Goal: Task Accomplishment & Management: Complete application form

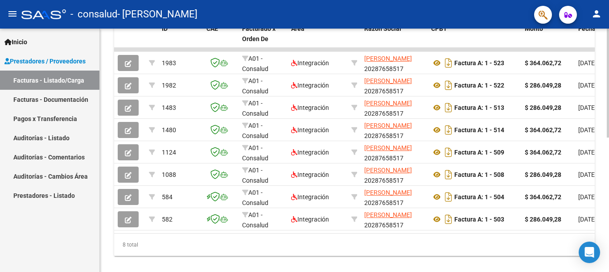
scroll to position [288, 0]
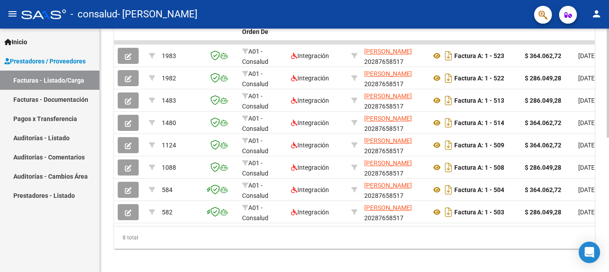
click at [609, 198] on div at bounding box center [608, 215] width 2 height 109
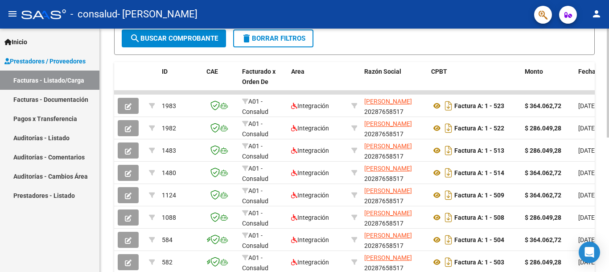
scroll to position [247, 0]
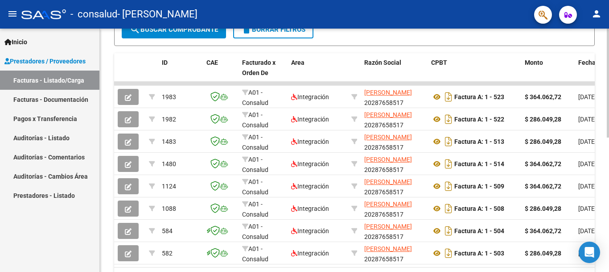
click at [606, 175] on div "Video tutorial PRESTADORES -> Listado de CPBTs Emitidos por Prestadores / Prove…" at bounding box center [356, 49] width 512 height 537
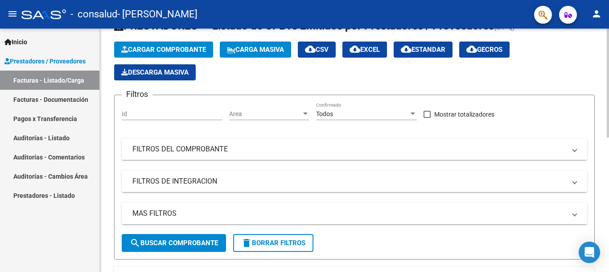
scroll to position [0, 0]
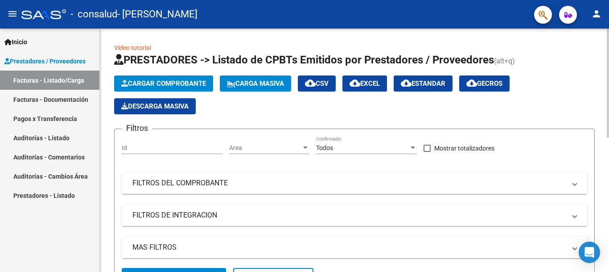
click at [166, 82] on span "Cargar Comprobante" at bounding box center [163, 83] width 85 height 8
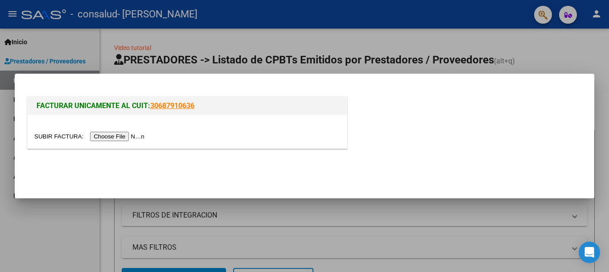
click at [116, 135] on input "file" at bounding box center [90, 136] width 113 height 9
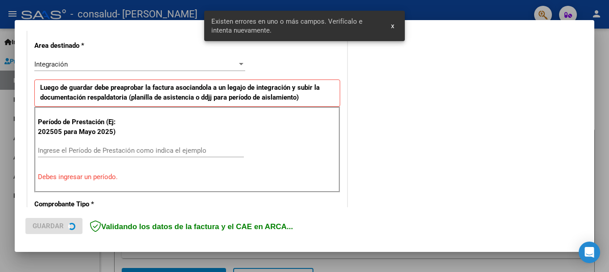
scroll to position [206, 0]
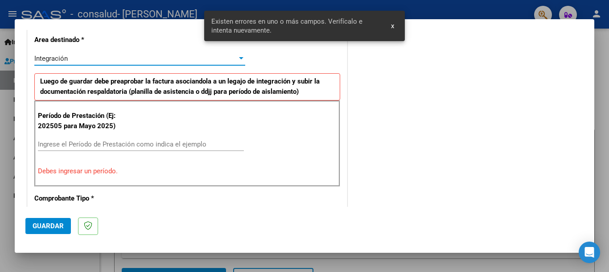
click at [237, 59] on div at bounding box center [241, 58] width 8 height 7
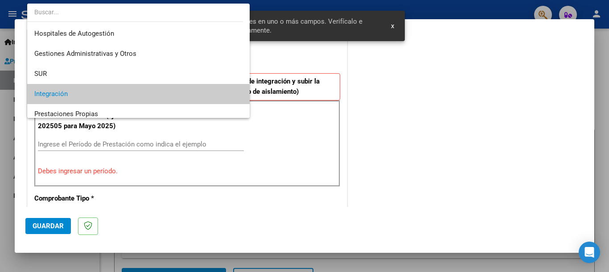
scroll to position [36, 0]
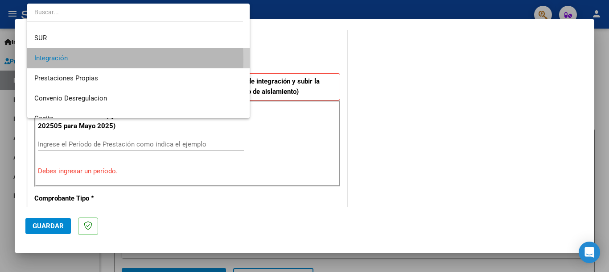
click at [69, 59] on span "Integración" at bounding box center [138, 58] width 208 height 20
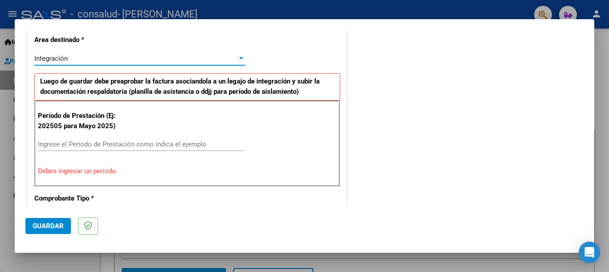
click at [99, 145] on input "Ingrese el Período de Prestación como indica el ejemplo" at bounding box center [141, 144] width 206 height 8
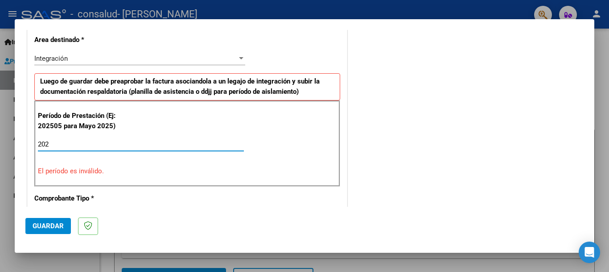
type input "2025"
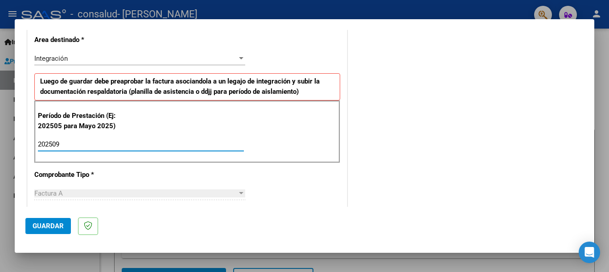
type input "202509"
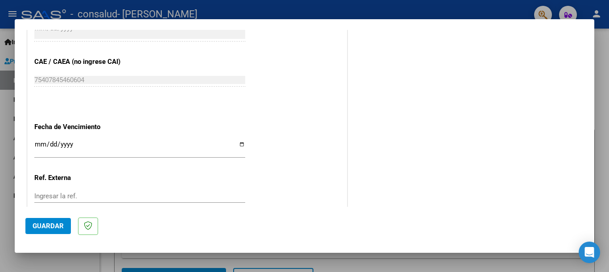
scroll to position [552, 0]
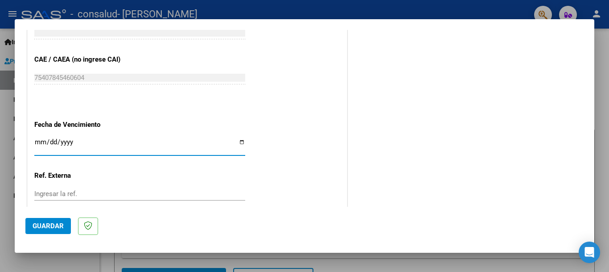
click at [38, 144] on input "Ingresar la fecha" at bounding box center [139, 145] width 211 height 14
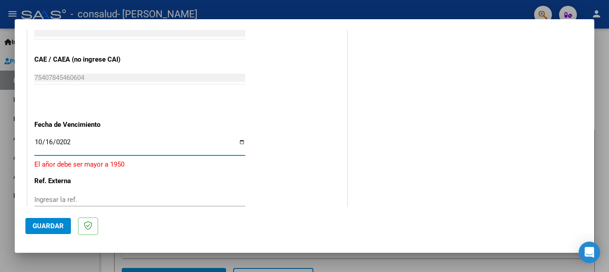
type input "[DATE]"
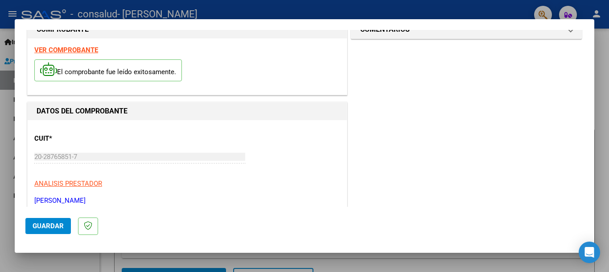
scroll to position [0, 0]
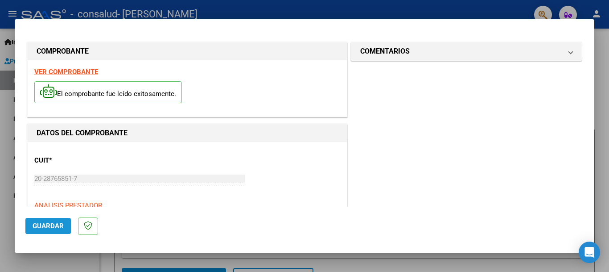
click at [42, 228] on span "Guardar" at bounding box center [48, 226] width 31 height 8
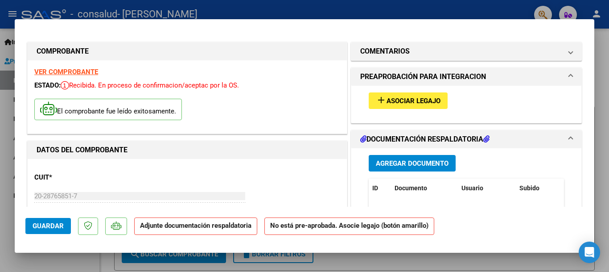
click at [188, 227] on strong "Adjunte documentación respaldatoria" at bounding box center [196, 225] width 112 height 8
click at [376, 98] on mat-icon "add" at bounding box center [381, 100] width 11 height 11
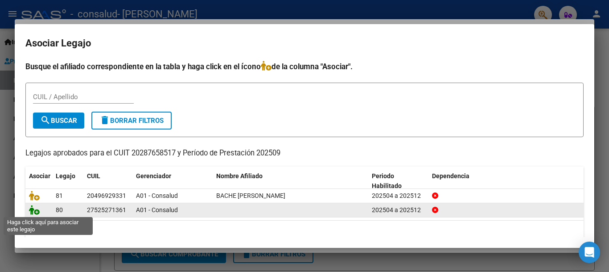
click at [33, 210] on icon at bounding box center [34, 210] width 11 height 10
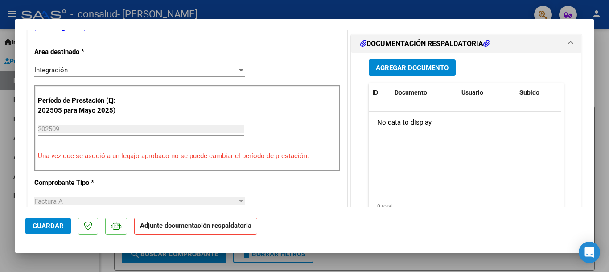
scroll to position [215, 0]
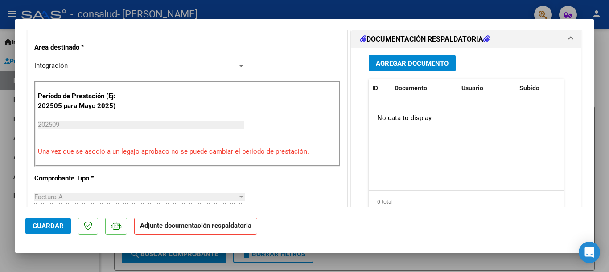
click at [189, 229] on strong "Adjunte documentación respaldatoria" at bounding box center [196, 225] width 112 height 8
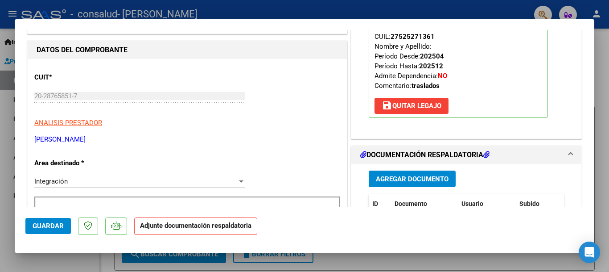
scroll to position [151, 0]
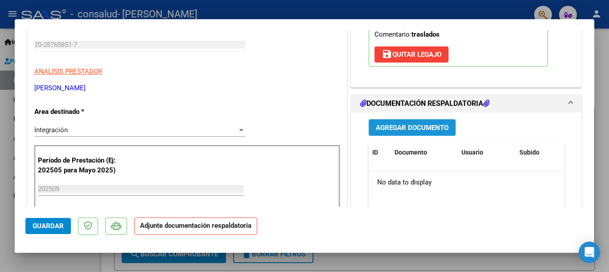
click at [401, 127] on span "Agregar Documento" at bounding box center [412, 128] width 73 height 8
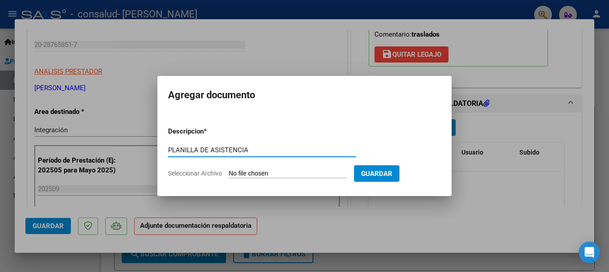
type input "PLANILLA DE ASISTENCIA"
click at [200, 173] on span "Seleccionar Archivo" at bounding box center [195, 173] width 54 height 7
click at [229, 173] on input "Seleccionar Archivo" at bounding box center [288, 174] width 118 height 8
type input "C:\fakepath\planilla de asistencia [PERSON_NAME] [DATE].pdf"
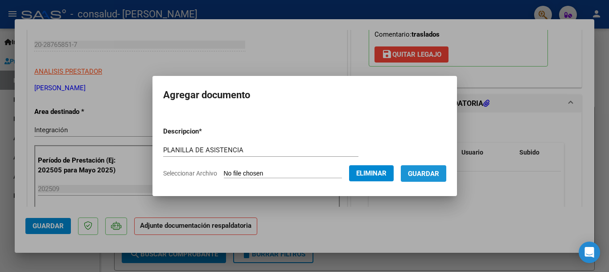
click at [439, 173] on span "Guardar" at bounding box center [423, 174] width 31 height 8
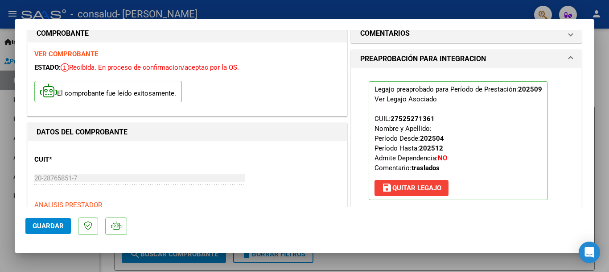
scroll to position [0, 0]
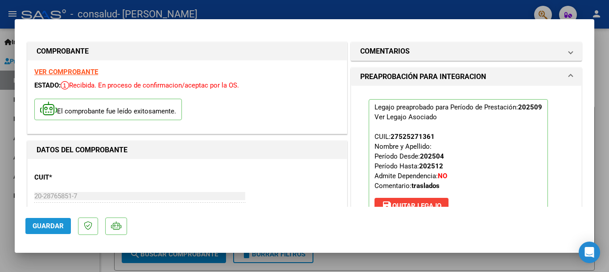
click at [52, 228] on span "Guardar" at bounding box center [48, 226] width 31 height 8
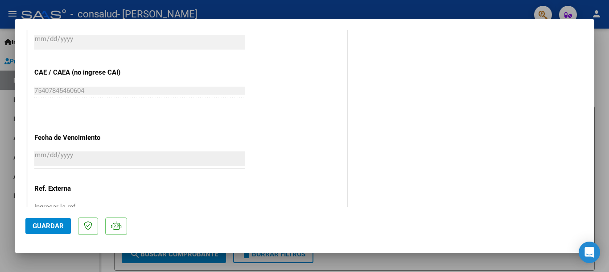
scroll to position [622, 0]
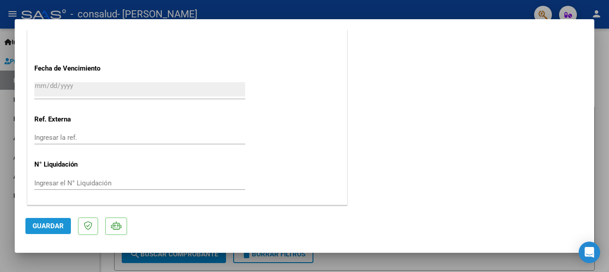
click at [45, 227] on span "Guardar" at bounding box center [48, 226] width 31 height 8
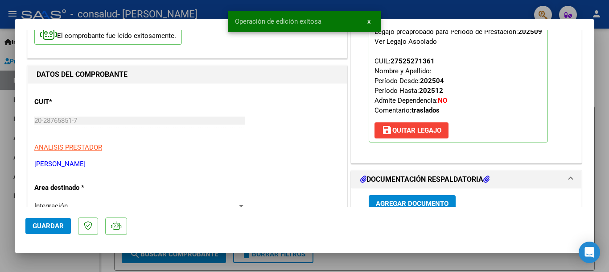
scroll to position [0, 0]
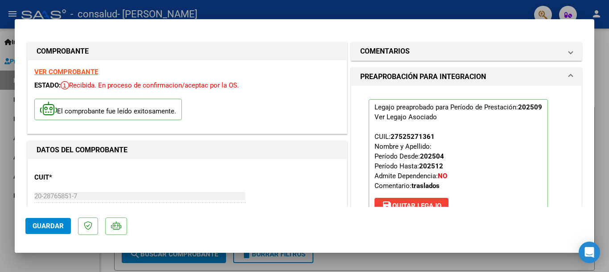
click at [43, 69] on strong "VER COMPROBANTE" at bounding box center [66, 72] width 64 height 8
click at [37, 17] on div at bounding box center [304, 136] width 609 height 272
type input "$ 0,00"
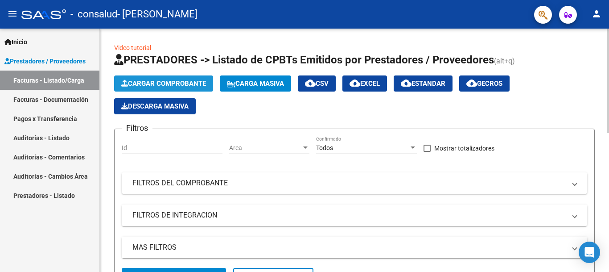
click at [157, 82] on span "Cargar Comprobante" at bounding box center [163, 83] width 85 height 8
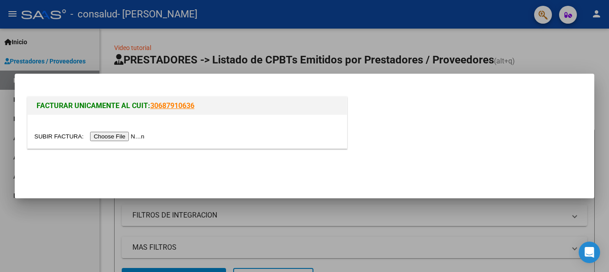
click at [114, 136] on input "file" at bounding box center [90, 136] width 113 height 9
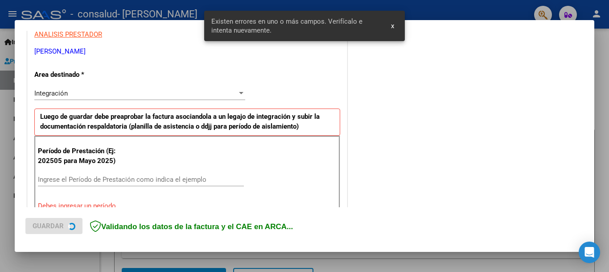
scroll to position [206, 0]
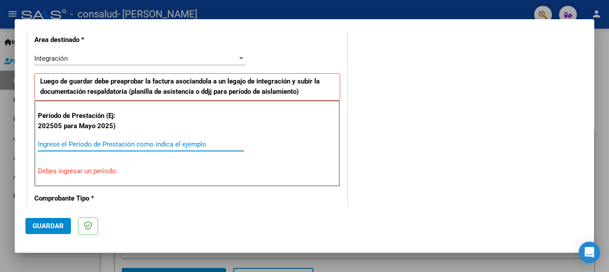
click at [84, 143] on input "Ingrese el Período de Prestación como indica el ejemplo" at bounding box center [141, 144] width 206 height 8
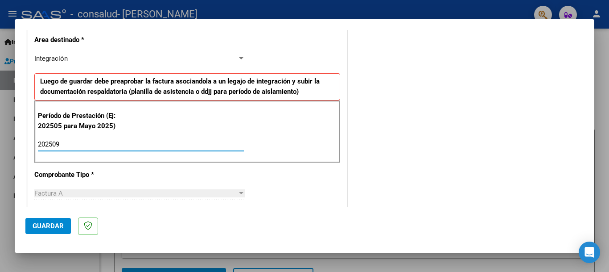
type input "202509"
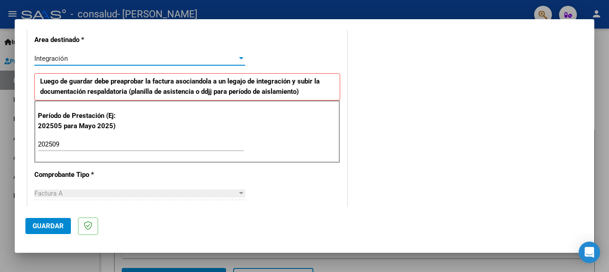
click at [239, 57] on div at bounding box center [241, 58] width 8 height 7
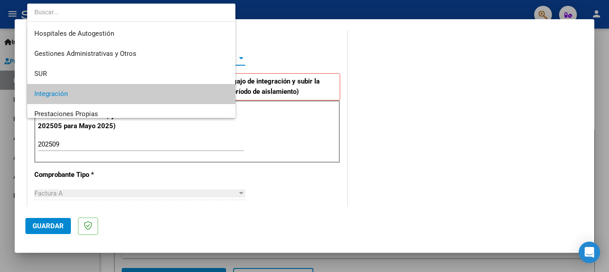
scroll to position [36, 0]
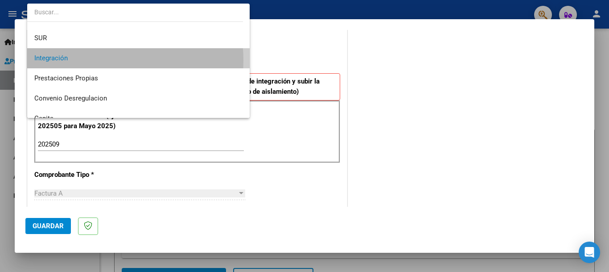
click at [86, 60] on span "Integración" at bounding box center [138, 58] width 208 height 20
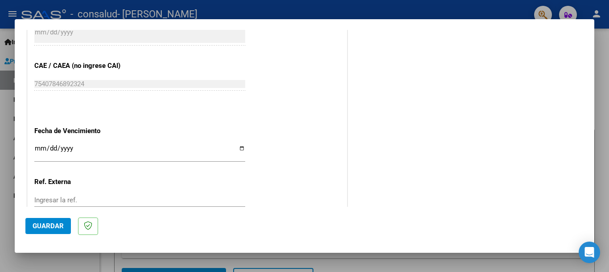
scroll to position [559, 0]
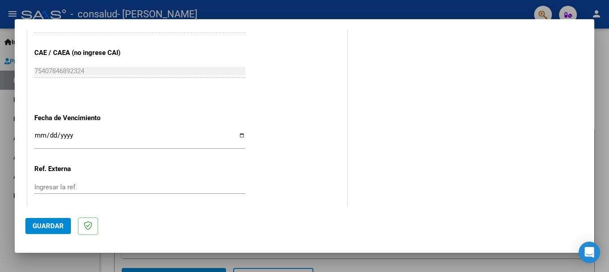
drag, startPoint x: 30, startPoint y: 137, endPoint x: 36, endPoint y: 137, distance: 5.4
click at [37, 136] on input "Ingresar la fecha" at bounding box center [139, 139] width 211 height 14
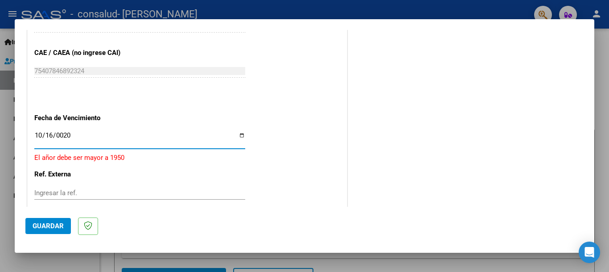
type input "0205-10-16"
type input "[DATE]"
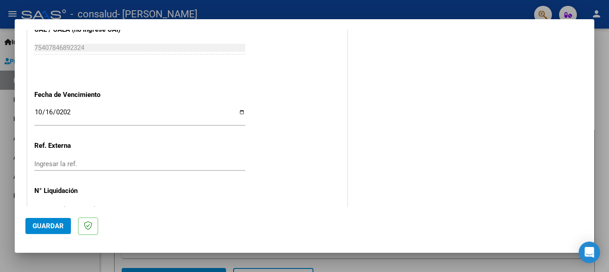
scroll to position [608, 0]
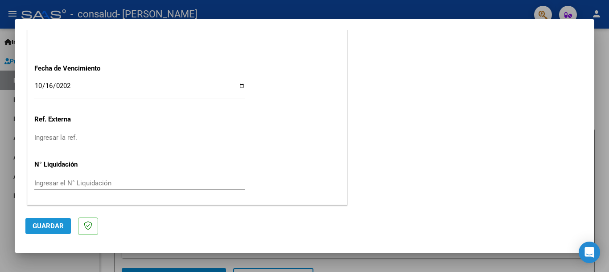
click at [49, 224] on span "Guardar" at bounding box center [48, 226] width 31 height 8
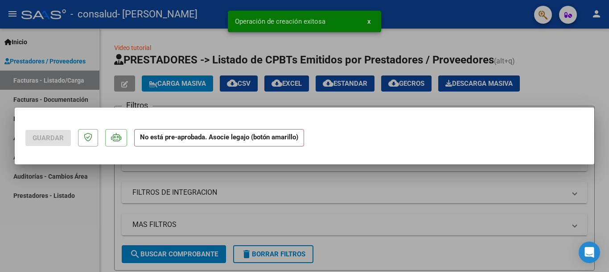
scroll to position [0, 0]
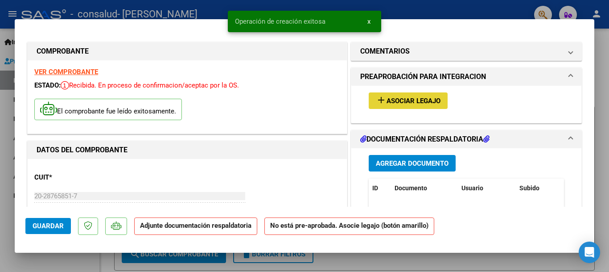
click at [399, 98] on span "Asociar Legajo" at bounding box center [414, 101] width 54 height 8
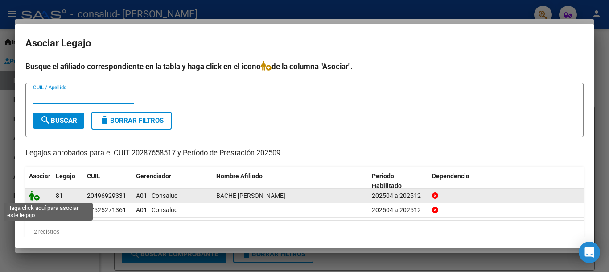
click at [35, 198] on icon at bounding box center [34, 195] width 11 height 10
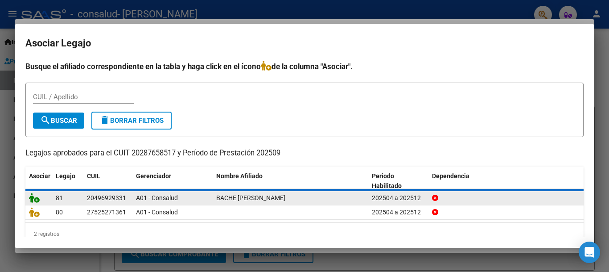
click at [35, 198] on icon at bounding box center [34, 198] width 11 height 10
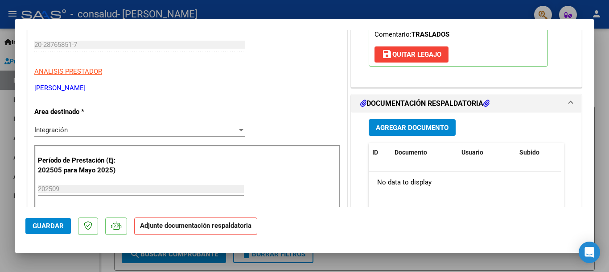
scroll to position [175, 0]
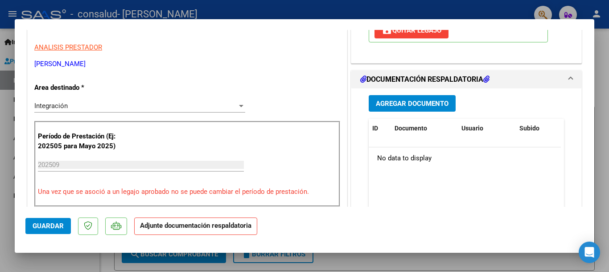
click at [486, 79] on icon at bounding box center [487, 78] width 6 height 7
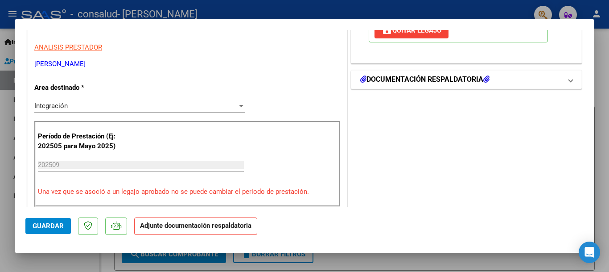
click at [462, 79] on h1 "DOCUMENTACIÓN RESPALDATORIA" at bounding box center [424, 79] width 129 height 11
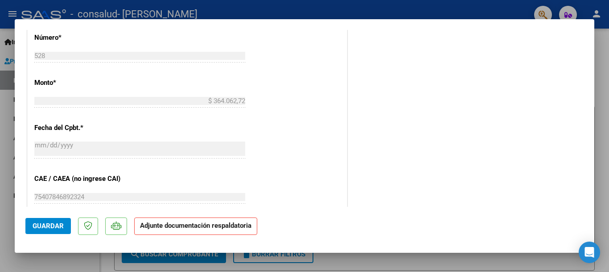
scroll to position [451, 0]
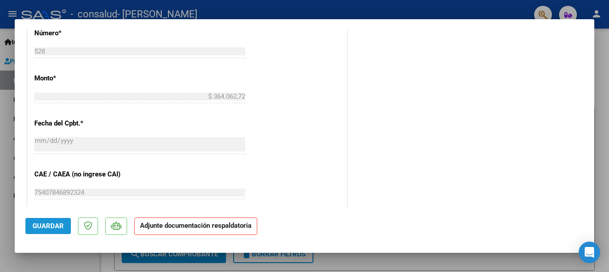
click at [56, 227] on span "Guardar" at bounding box center [48, 226] width 31 height 8
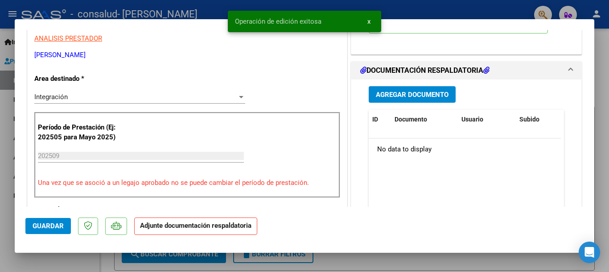
scroll to position [180, 0]
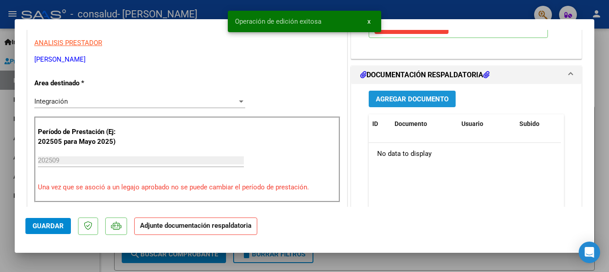
click at [394, 98] on span "Agregar Documento" at bounding box center [412, 99] width 73 height 8
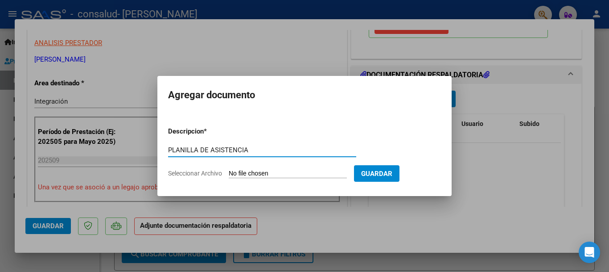
type input "PLANILLA DE ASISTENCIA"
click at [198, 172] on span "Seleccionar Archivo" at bounding box center [195, 173] width 54 height 7
click at [229, 172] on input "Seleccionar Archivo" at bounding box center [288, 174] width 118 height 8
type input "C:\fakepath\planilla asistencia [PERSON_NAME] [DATE].pdf"
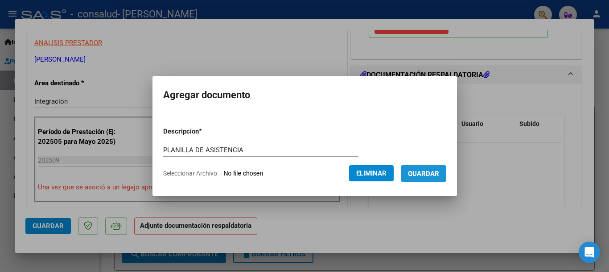
click at [437, 175] on span "Guardar" at bounding box center [423, 174] width 31 height 8
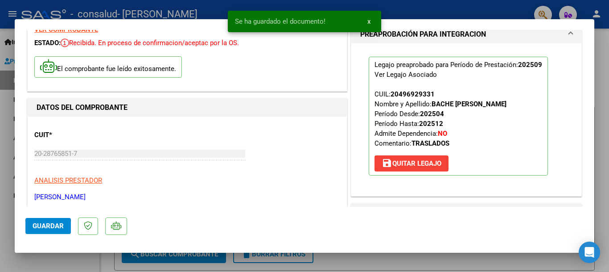
scroll to position [0, 0]
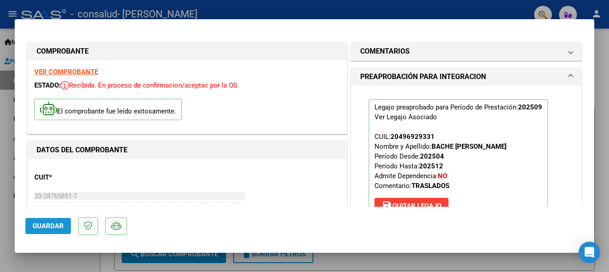
click at [48, 224] on span "Guardar" at bounding box center [48, 226] width 31 height 8
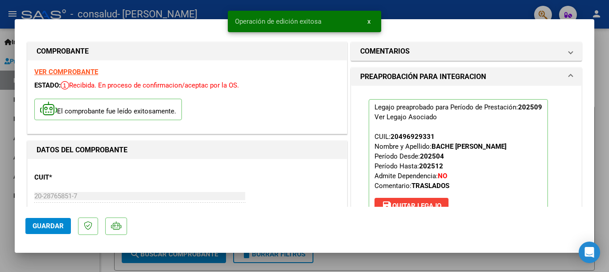
click at [58, 70] on strong "VER COMPROBANTE" at bounding box center [66, 72] width 64 height 8
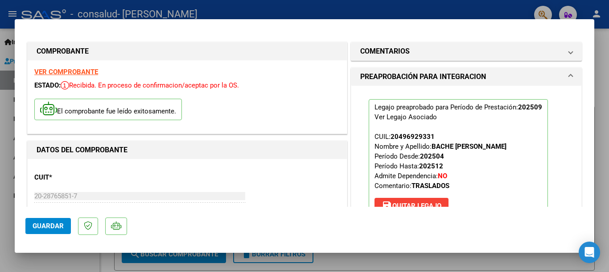
click at [569, 77] on span at bounding box center [571, 76] width 4 height 11
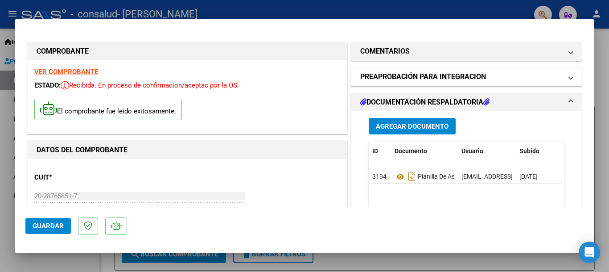
click at [569, 77] on span at bounding box center [571, 76] width 4 height 11
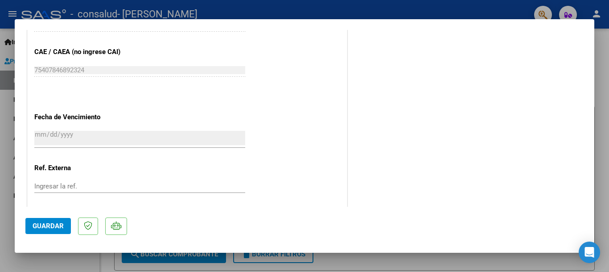
scroll to position [622, 0]
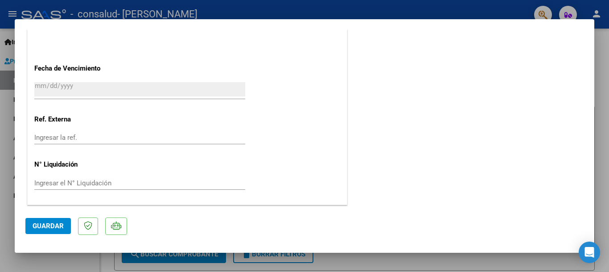
click at [13, 15] on div at bounding box center [304, 136] width 609 height 272
type input "$ 0,00"
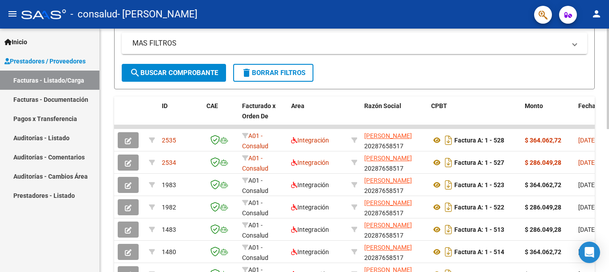
scroll to position [206, 0]
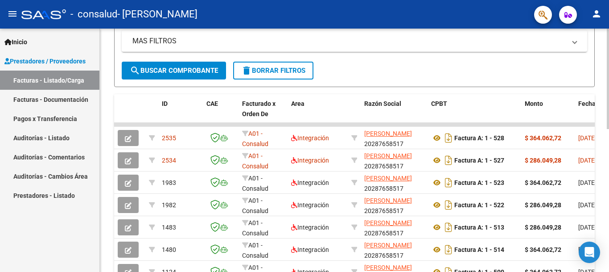
click at [609, 165] on div at bounding box center [608, 166] width 2 height 100
drag, startPoint x: 607, startPoint y: 178, endPoint x: 606, endPoint y: 170, distance: 7.6
click at [606, 170] on div "Video tutorial PRESTADORES -> Listado de CPBTs Emitidos por Prestadores / Prove…" at bounding box center [354, 112] width 509 height 581
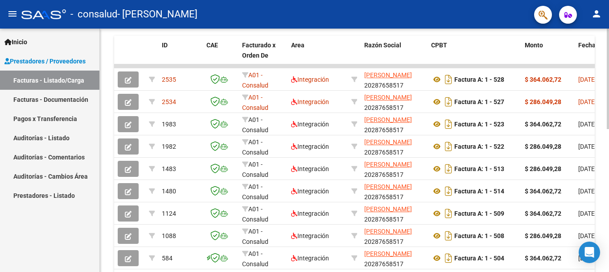
scroll to position [345, 0]
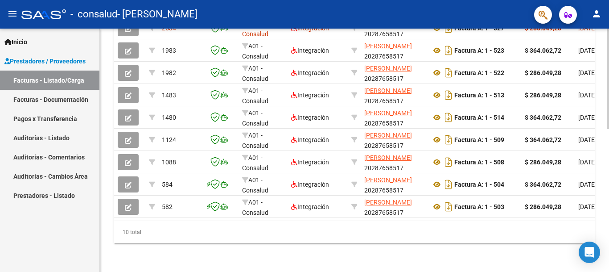
click at [594, 255] on body "menu - consalud - [PERSON_NAME] person Inicio Instructivos Contacto OS Prestado…" at bounding box center [304, 136] width 609 height 272
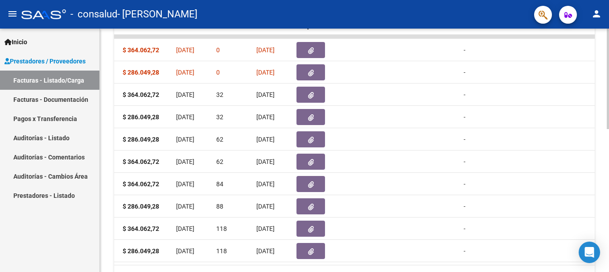
scroll to position [296, 0]
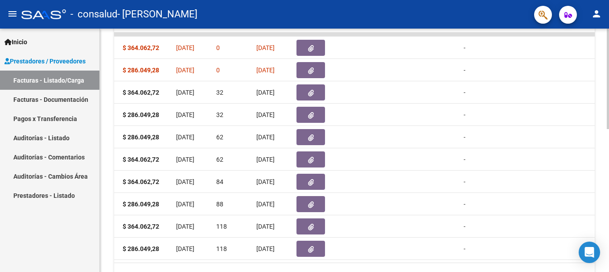
click at [609, 161] on div at bounding box center [608, 203] width 2 height 100
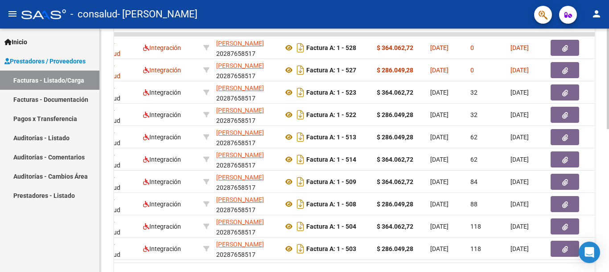
scroll to position [0, 0]
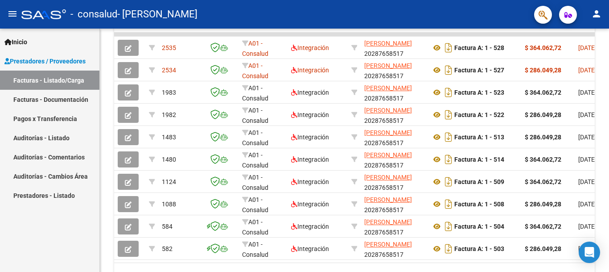
click at [41, 119] on link "Pagos x Transferencia" at bounding box center [49, 118] width 99 height 19
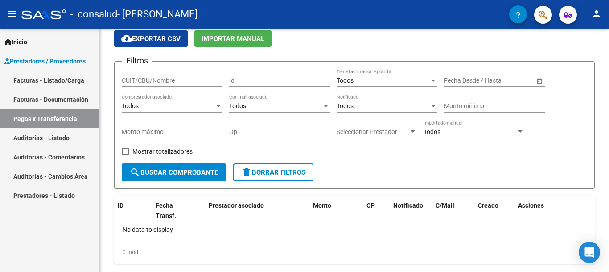
scroll to position [55, 0]
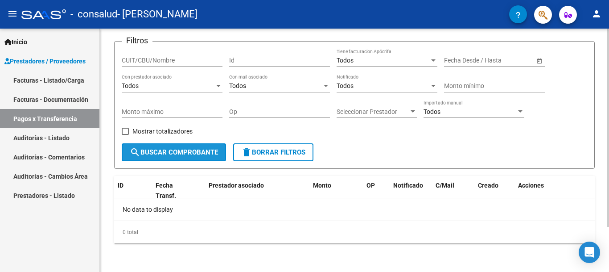
click at [182, 153] on span "search Buscar Comprobante" at bounding box center [174, 152] width 88 height 8
click at [123, 128] on span at bounding box center [125, 131] width 7 height 7
click at [125, 135] on input "Mostrar totalizadores" at bounding box center [125, 135] width 0 height 0
checkbox input "true"
click at [158, 154] on span "search Buscar Comprobante" at bounding box center [174, 152] width 88 height 8
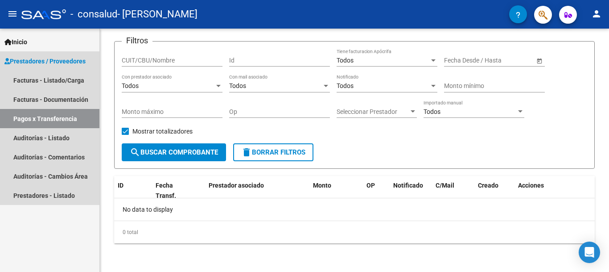
click at [37, 61] on span "Prestadores / Proveedores" at bounding box center [44, 61] width 81 height 10
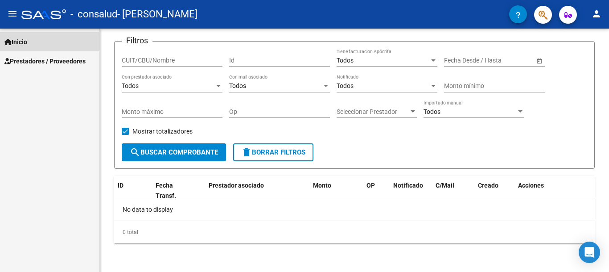
click at [24, 41] on span "Inicio" at bounding box center [15, 42] width 23 height 10
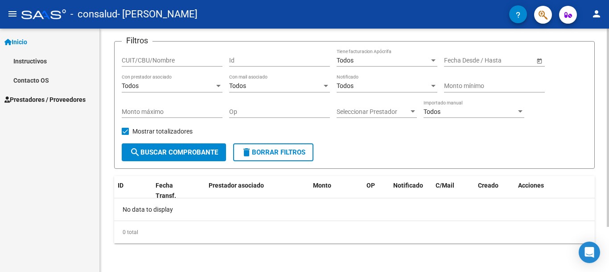
scroll to position [0, 0]
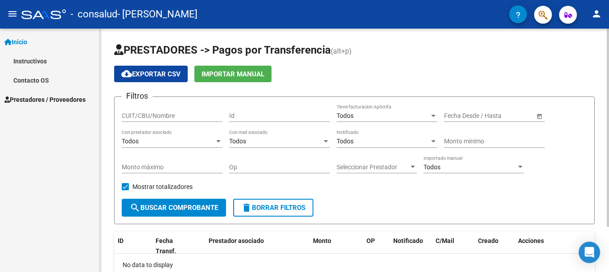
click at [607, 21] on div "menu - consalud - [PERSON_NAME] person Inicio Instructivos Contacto OS Prestado…" at bounding box center [304, 136] width 609 height 272
click at [13, 17] on mat-icon "menu" at bounding box center [12, 13] width 11 height 11
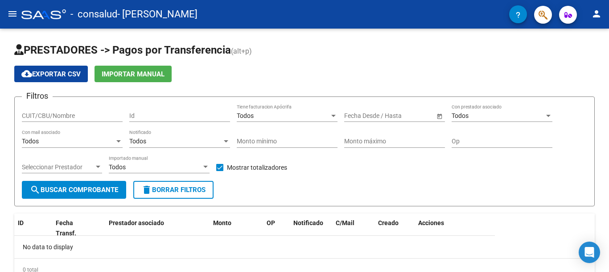
click at [9, 12] on mat-icon "menu" at bounding box center [12, 13] width 11 height 11
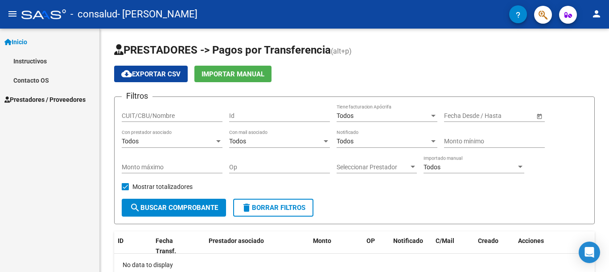
click at [18, 20] on button "menu" at bounding box center [13, 14] width 18 height 18
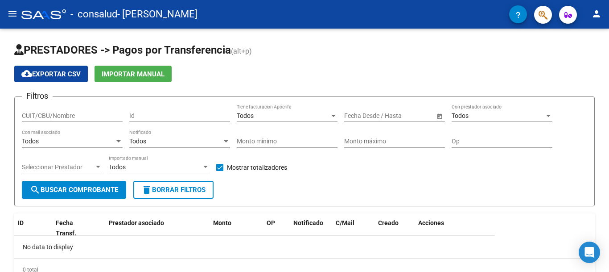
click at [34, 12] on div at bounding box center [43, 14] width 45 height 10
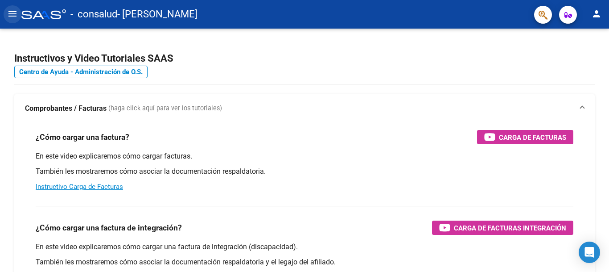
click at [13, 16] on mat-icon "menu" at bounding box center [12, 13] width 11 height 11
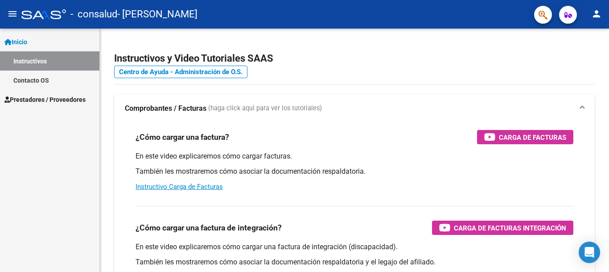
click at [13, 16] on mat-icon "menu" at bounding box center [12, 13] width 11 height 11
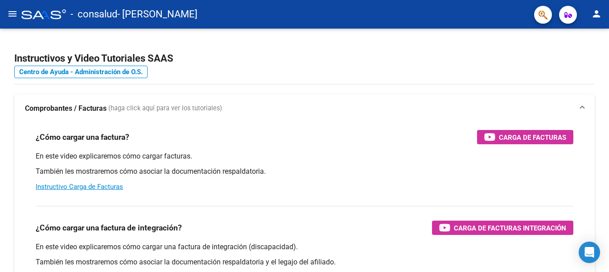
click at [13, 16] on mat-icon "menu" at bounding box center [12, 13] width 11 height 11
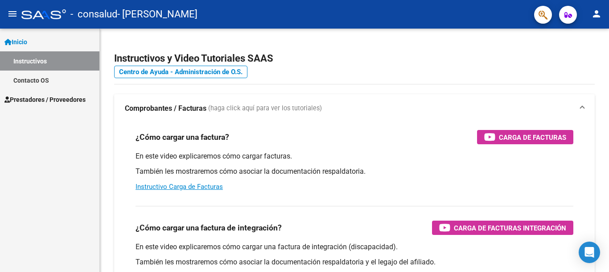
click at [41, 99] on span "Prestadores / Proveedores" at bounding box center [44, 100] width 81 height 10
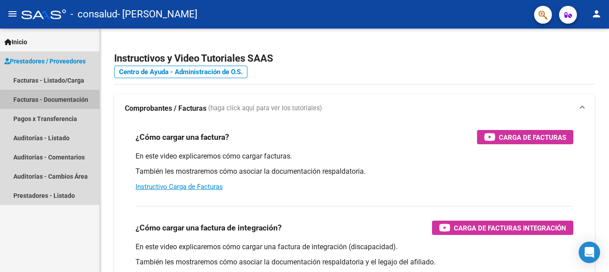
click at [56, 101] on link "Facturas - Documentación" at bounding box center [49, 99] width 99 height 19
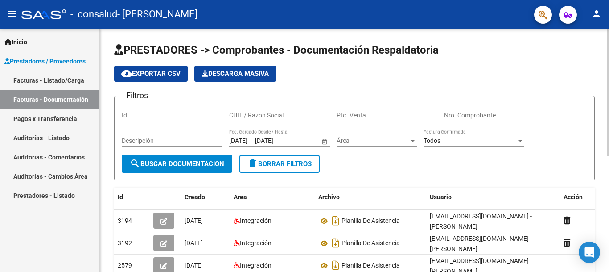
click at [609, 0] on html "menu - consalud - [PERSON_NAME] person Inicio Instructivos Contacto OS Prestado…" at bounding box center [304, 136] width 609 height 272
